Goal: Obtain resource: Download file/media

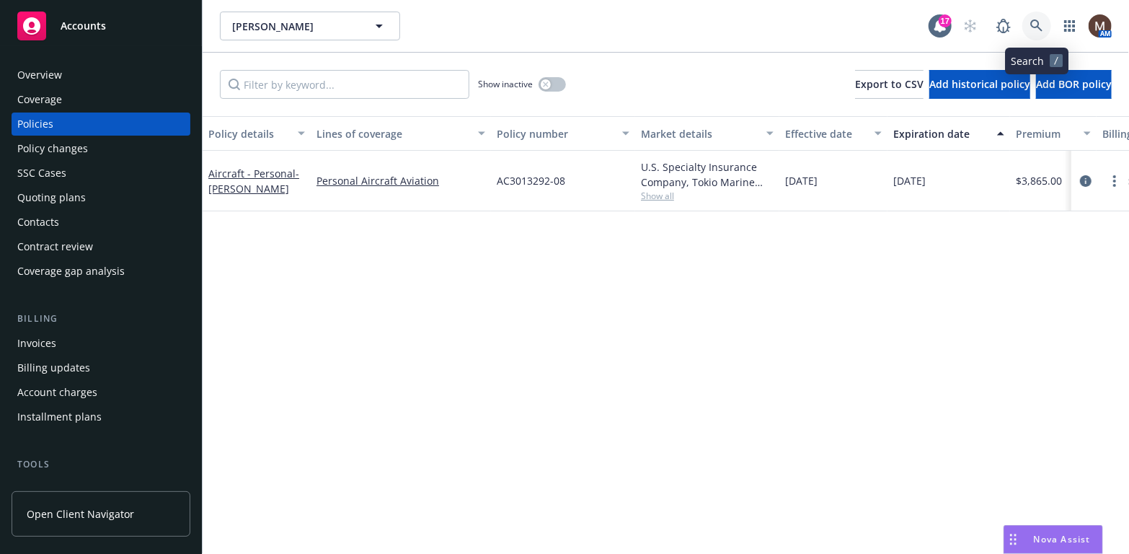
click at [1037, 25] on icon at bounding box center [1036, 25] width 12 height 12
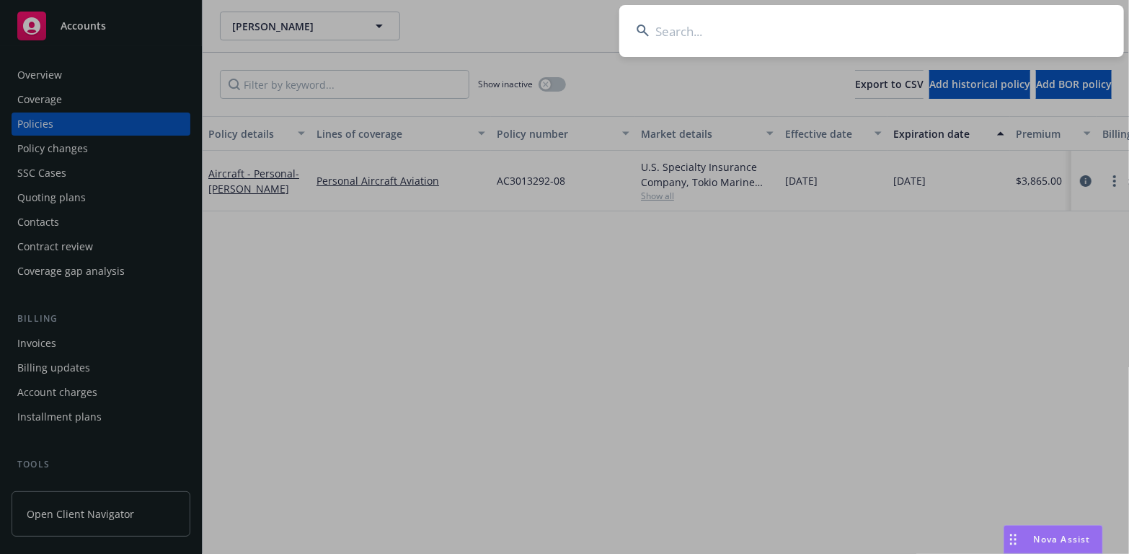
click at [674, 30] on input at bounding box center [871, 31] width 505 height 52
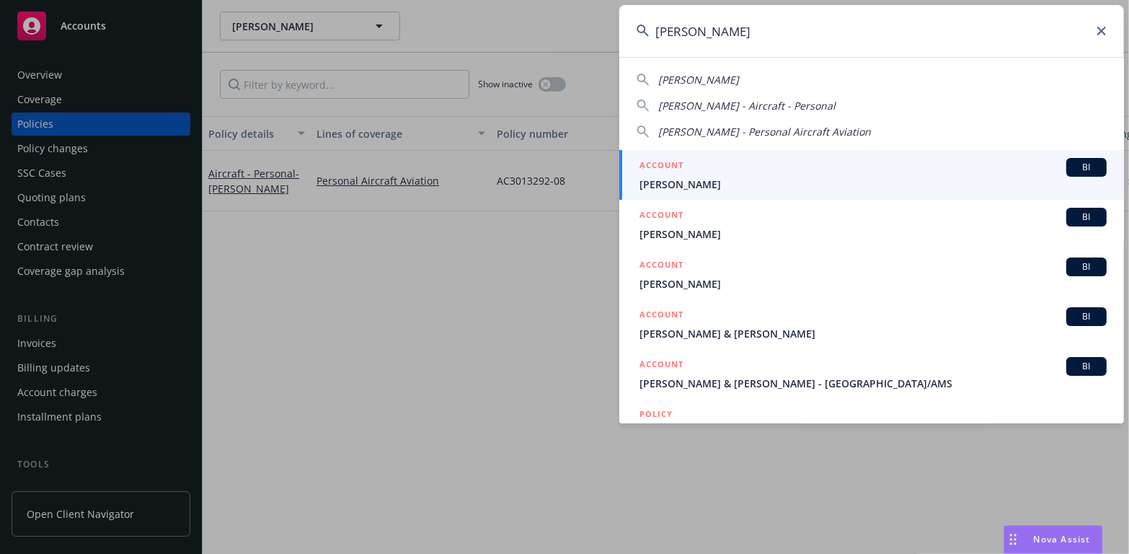
type input "gregory mea"
click at [685, 182] on span "[PERSON_NAME]" at bounding box center [872, 184] width 467 height 15
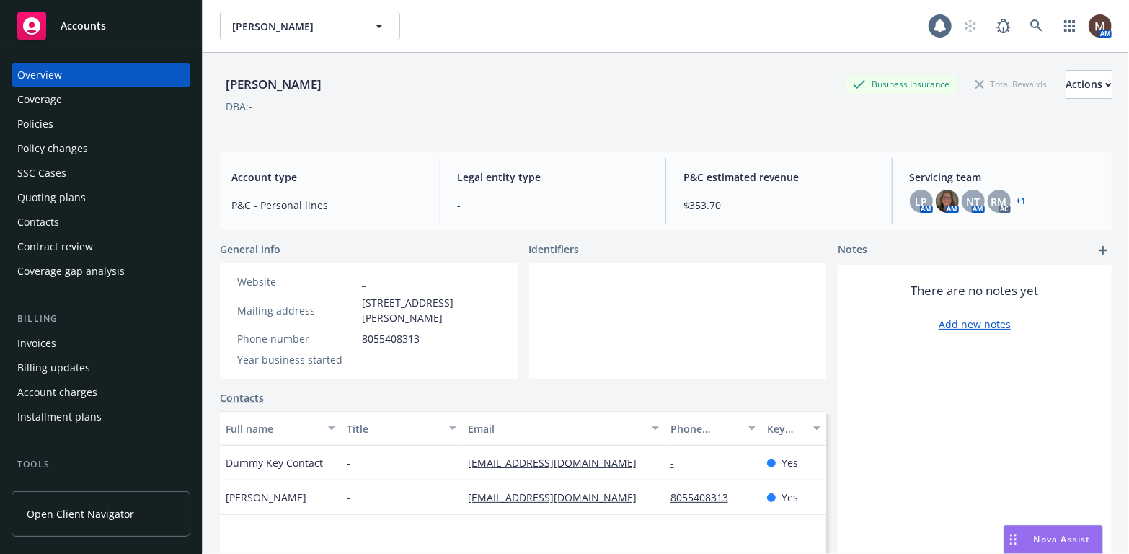
click at [62, 129] on div "Policies" at bounding box center [100, 123] width 167 height 23
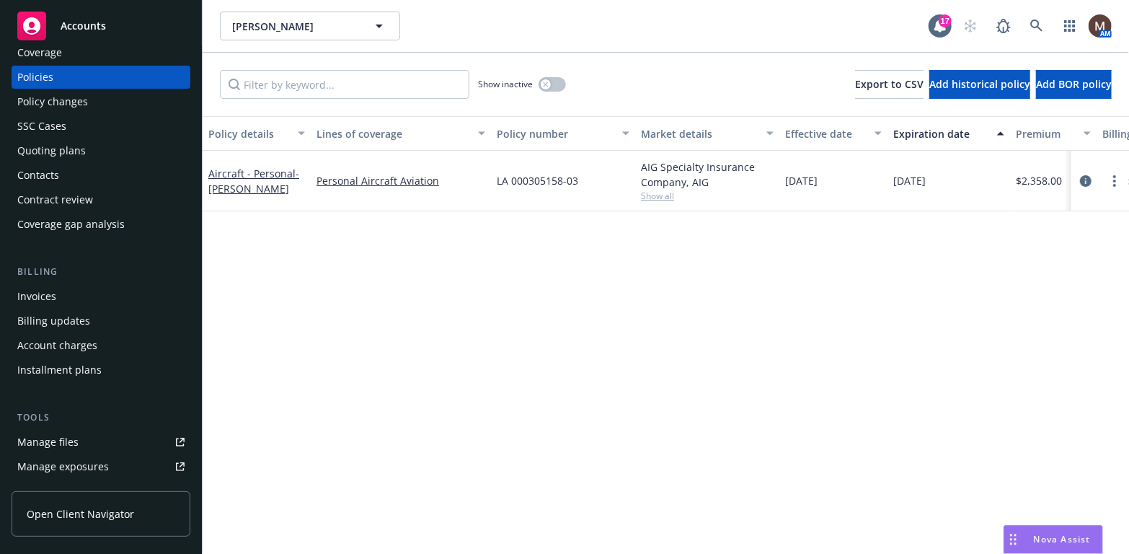
scroll to position [72, 0]
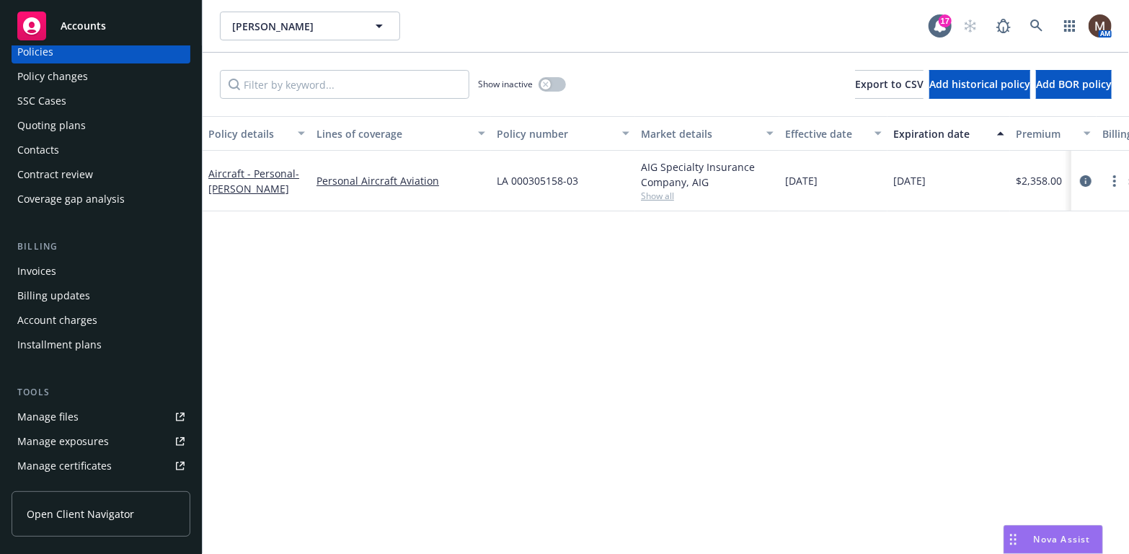
click at [84, 418] on link "Manage files" at bounding box center [101, 416] width 179 height 23
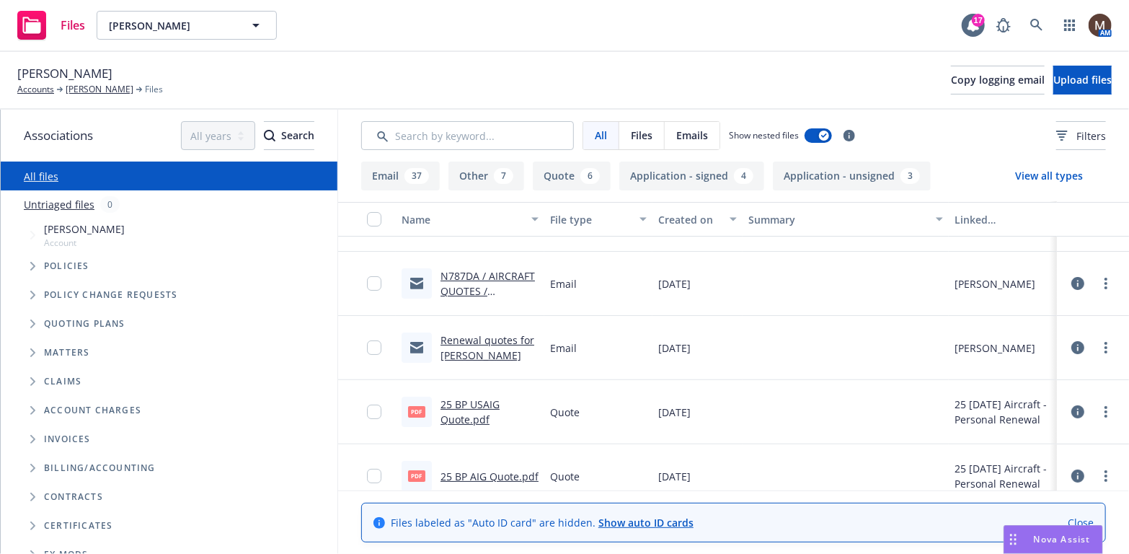
scroll to position [72, 0]
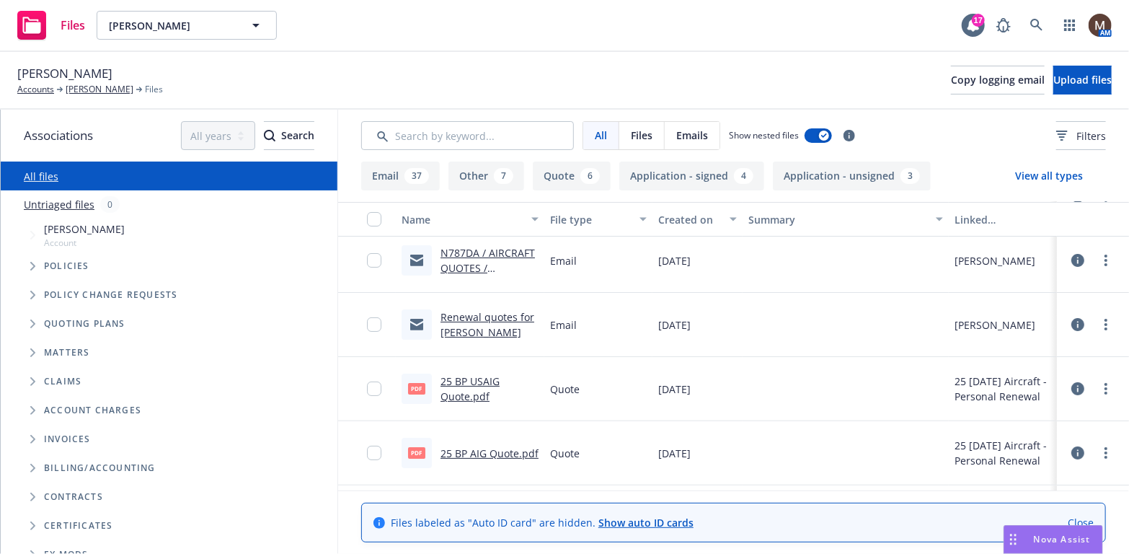
click at [474, 448] on link "25 BP AIG Quote.pdf" at bounding box center [489, 453] width 98 height 14
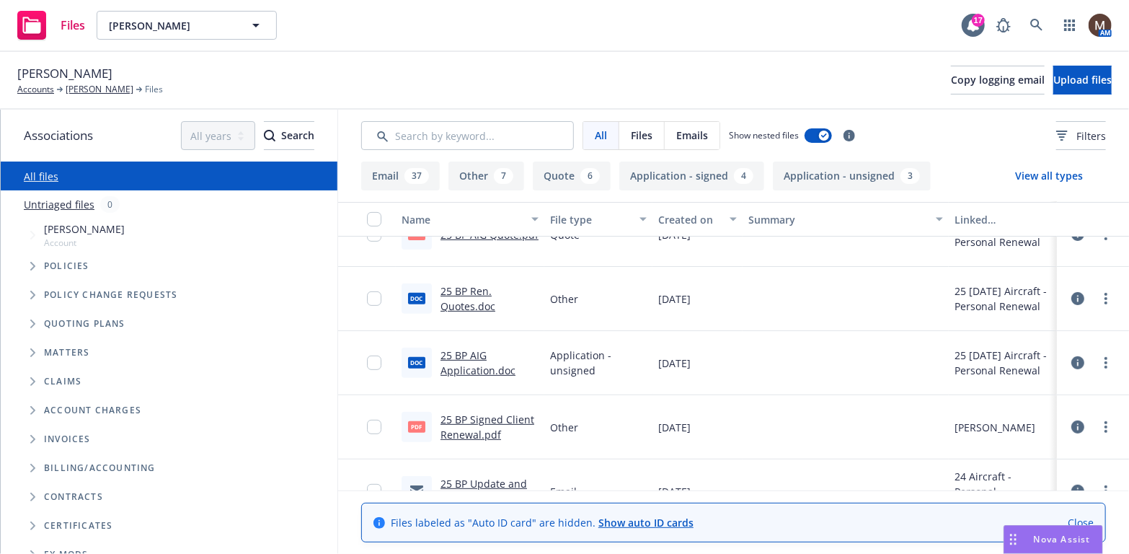
scroll to position [432, 0]
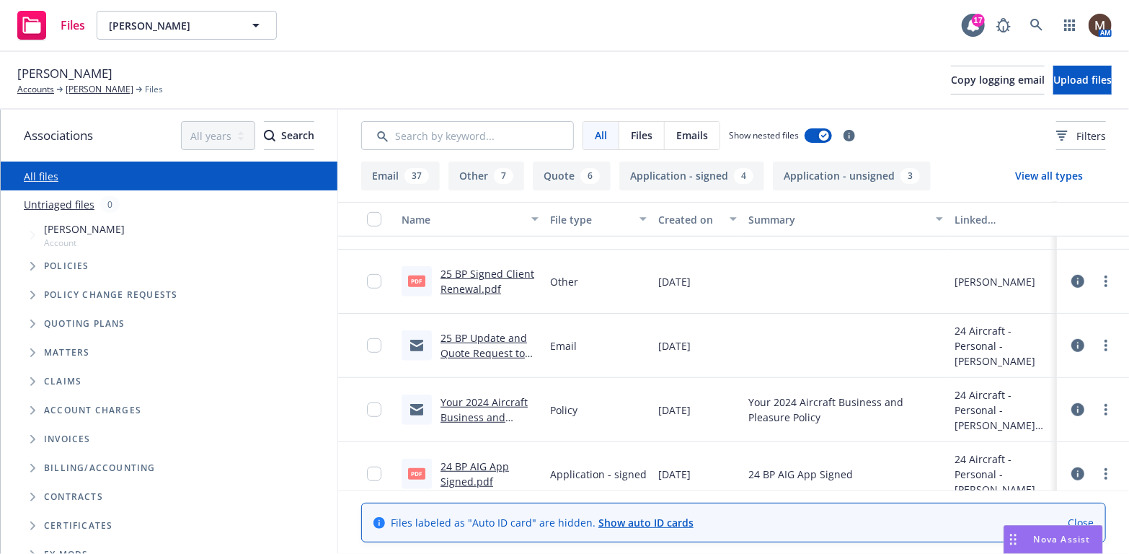
click at [466, 272] on link "25 BP Signed Client Renewal.pdf" at bounding box center [487, 281] width 94 height 29
